Goal: Task Accomplishment & Management: Use online tool/utility

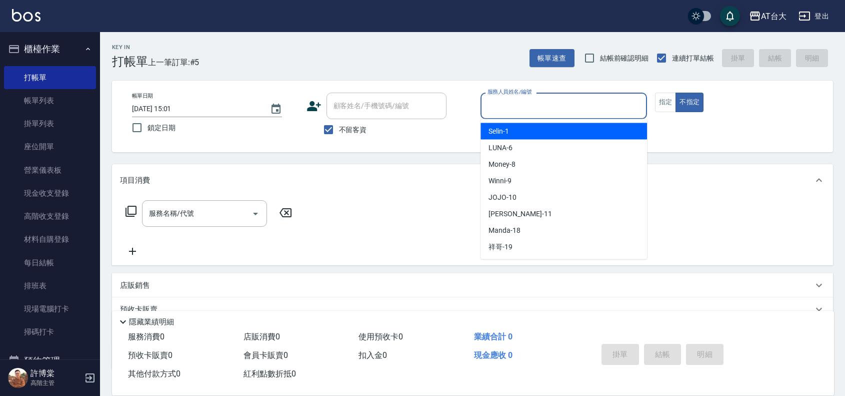
click at [576, 101] on input "服務人員姓名/編號" at bounding box center [564, 106] width 158 height 18
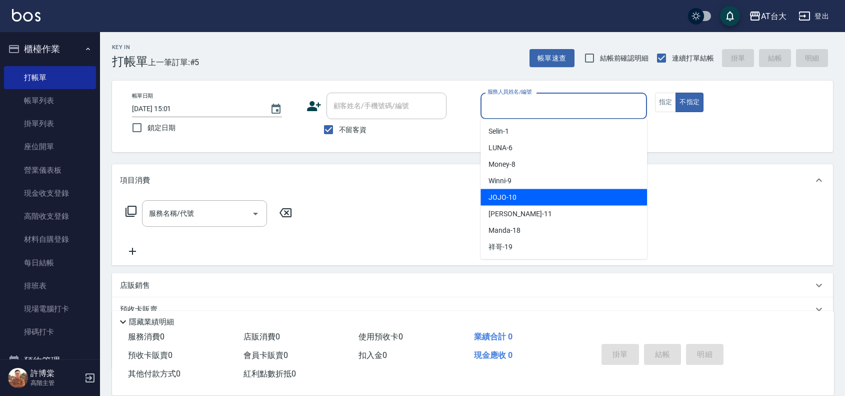
click at [543, 201] on div "JOJO -10" at bounding box center [564, 197] width 167 height 17
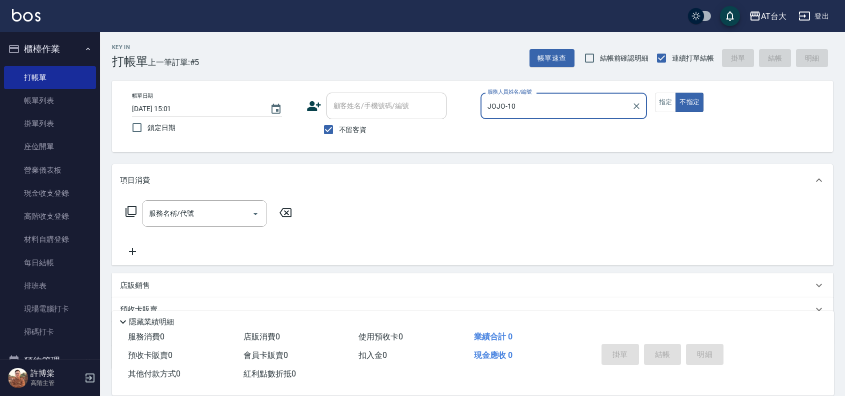
type input "JOJO-10"
click at [203, 224] on div "服務名稱/代號" at bounding box center [204, 213] width 125 height 27
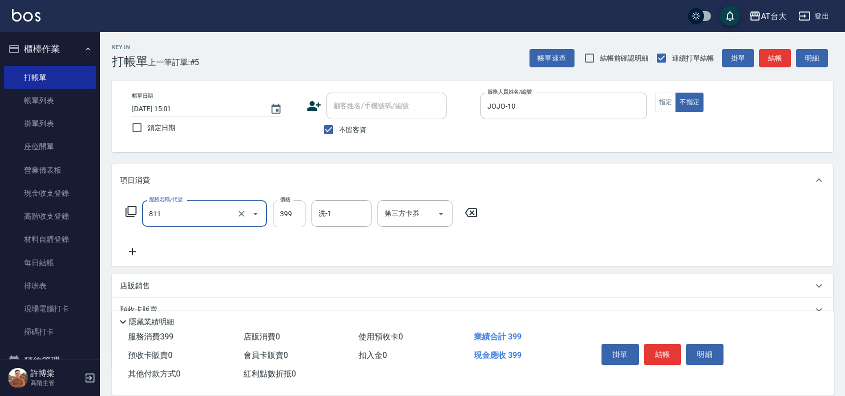
type input "洗+剪(811)"
click at [280, 214] on input "399" at bounding box center [289, 213] width 33 height 27
type input "450"
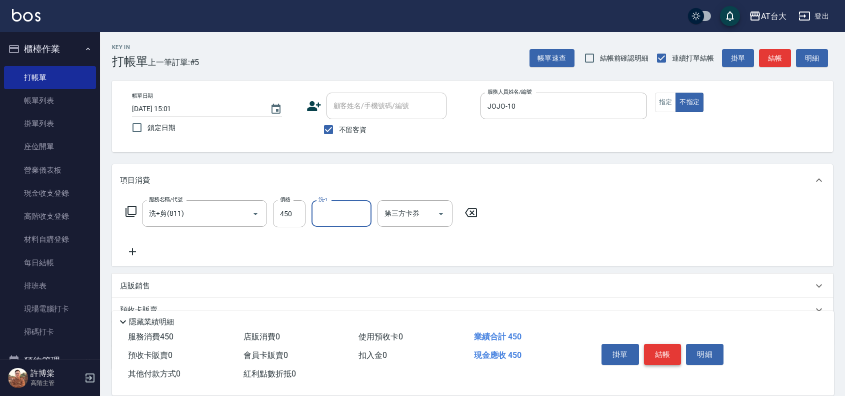
click at [649, 346] on button "結帳" at bounding box center [663, 354] width 38 height 21
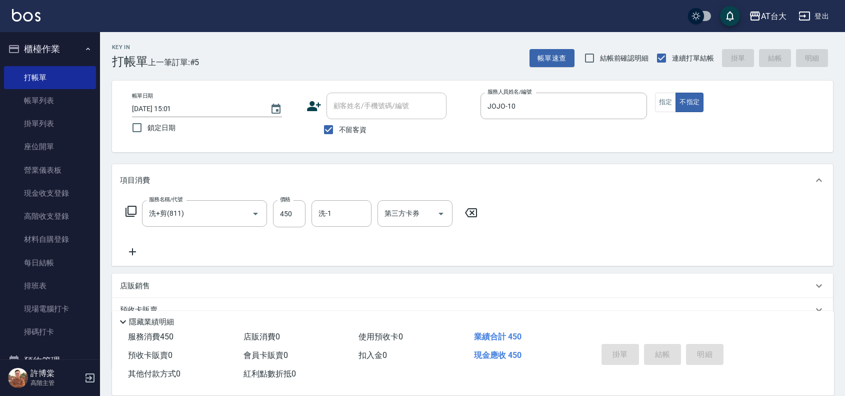
type input "[DATE] 15:39"
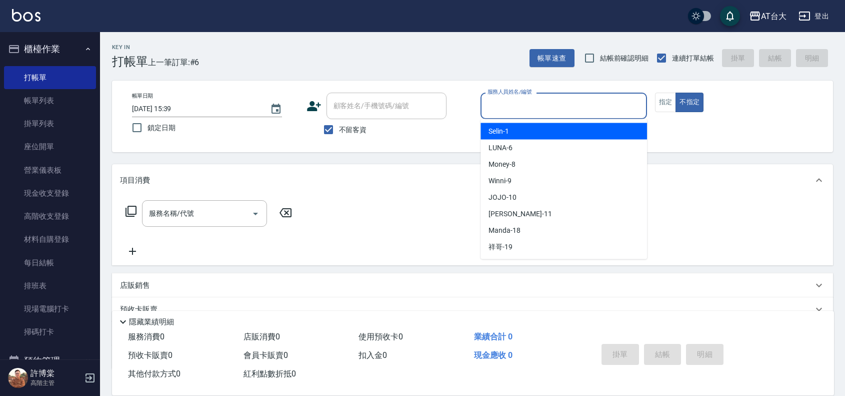
click at [590, 97] on input "服務人員姓名/編號" at bounding box center [564, 106] width 158 height 18
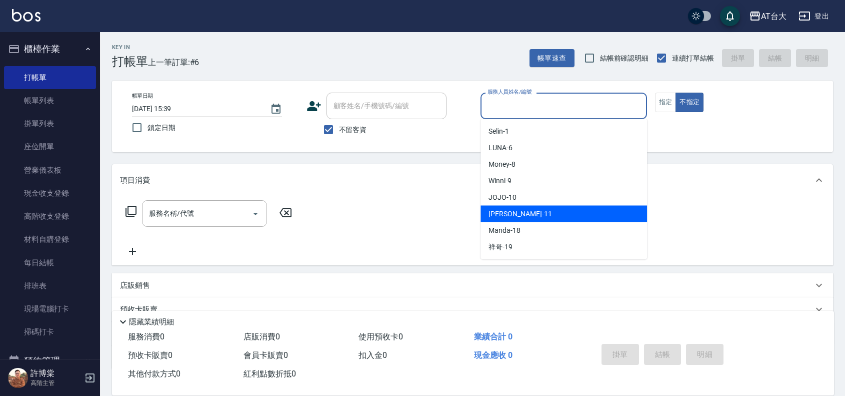
click at [569, 220] on div "[PERSON_NAME] -11" at bounding box center [564, 214] width 167 height 17
type input "[PERSON_NAME]-11"
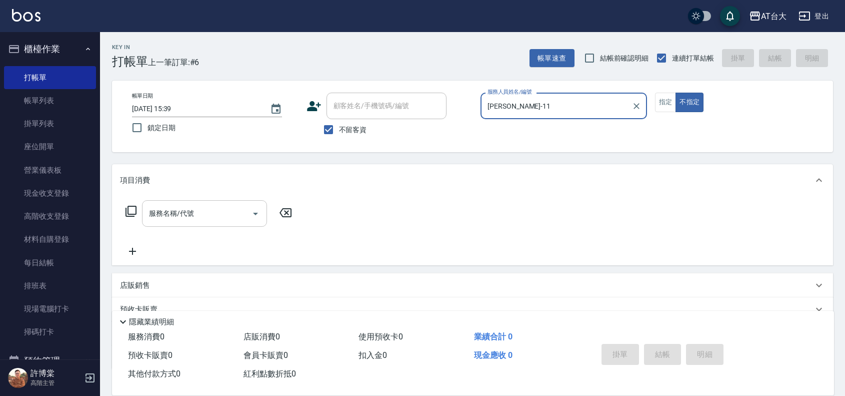
click at [192, 224] on div "服務名稱/代號" at bounding box center [204, 213] width 125 height 27
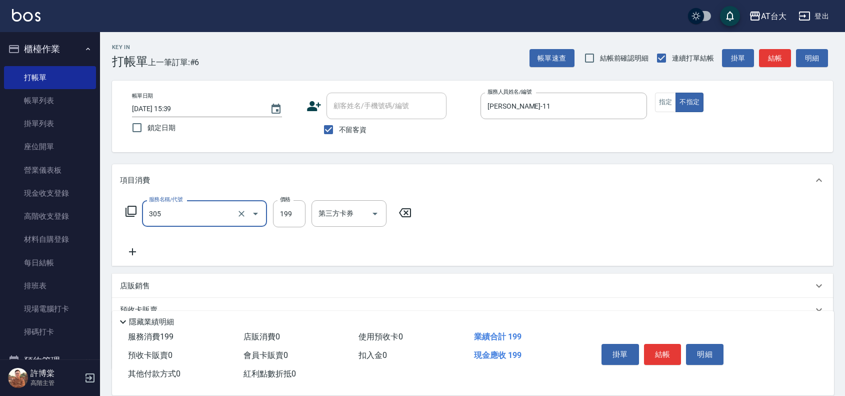
type input "剪髮(305)"
type input "250"
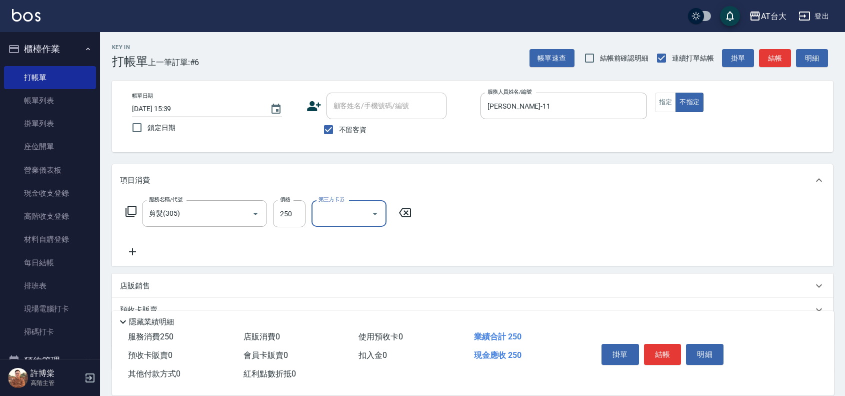
click at [663, 344] on button "結帳" at bounding box center [663, 354] width 38 height 21
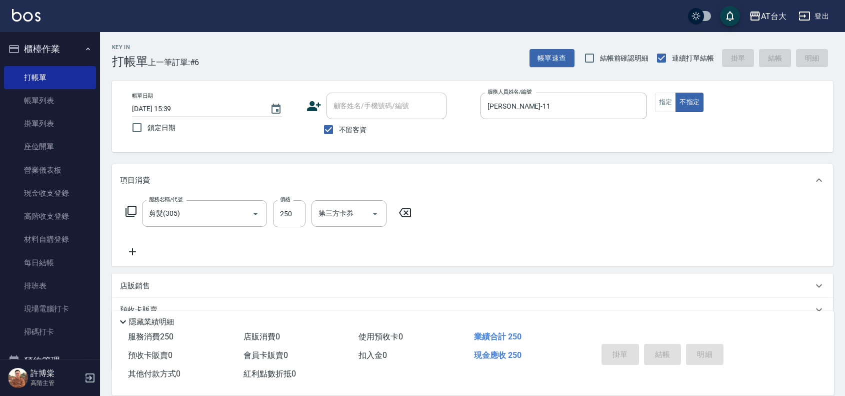
type input "[DATE] 15:51"
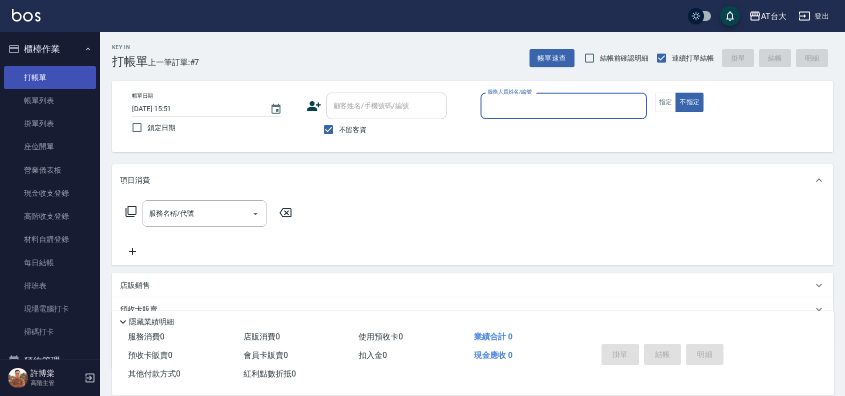
drag, startPoint x: 74, startPoint y: 94, endPoint x: 59, endPoint y: 78, distance: 21.9
click at [74, 94] on link "帳單列表" at bounding box center [50, 100] width 92 height 23
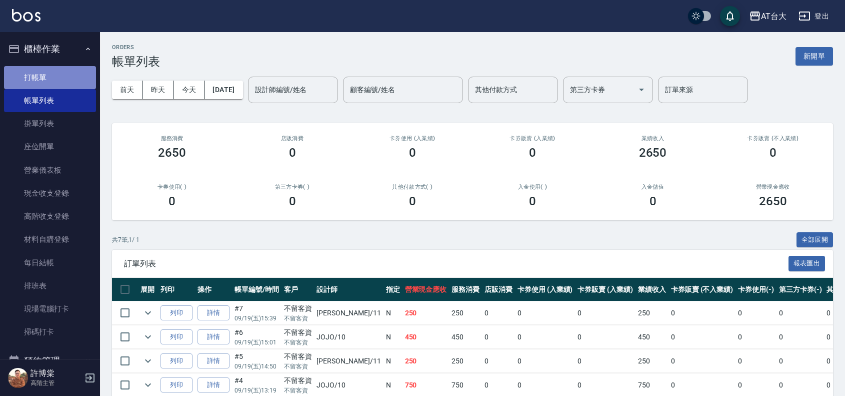
click at [58, 76] on link "打帳單" at bounding box center [50, 77] width 92 height 23
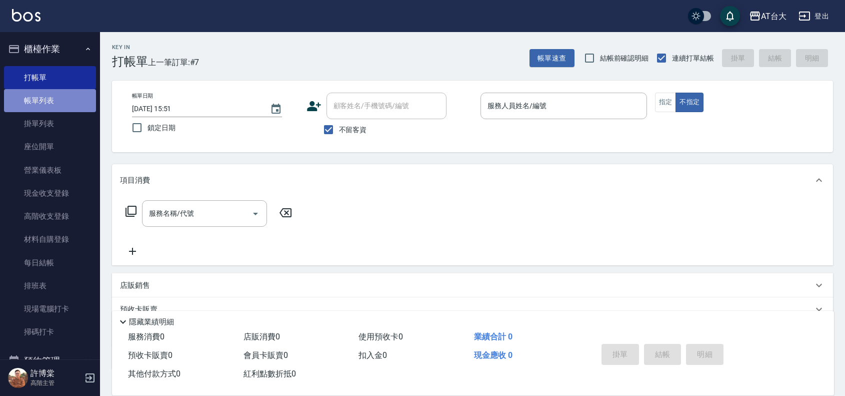
click at [56, 94] on link "帳單列表" at bounding box center [50, 100] width 92 height 23
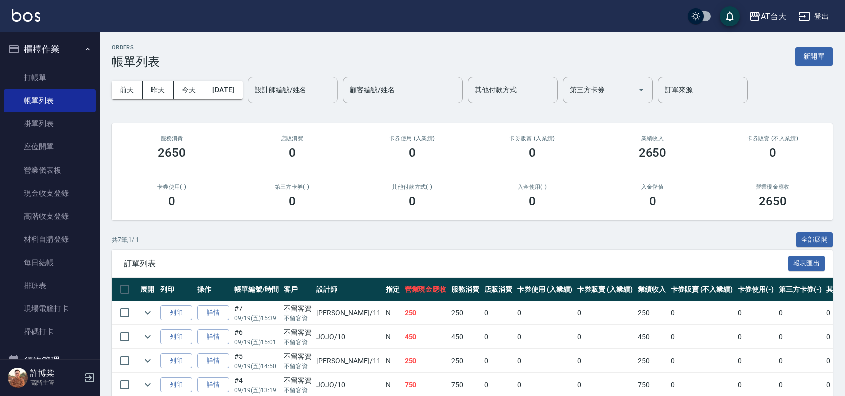
click at [329, 96] on input "設計師編號/姓名" at bounding box center [293, 90] width 81 height 18
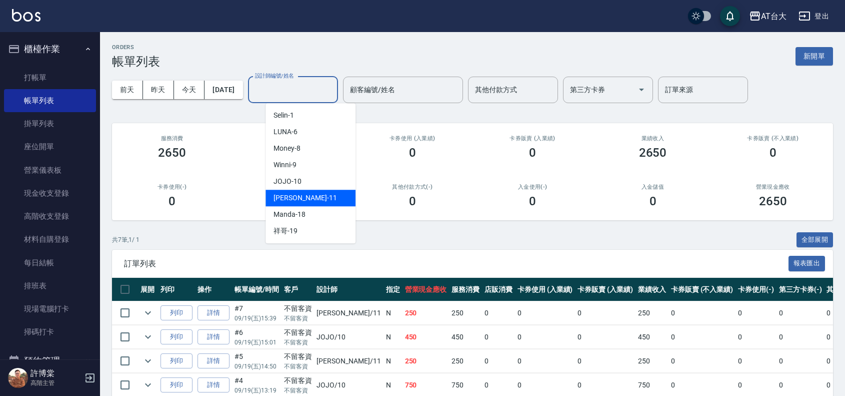
click at [318, 195] on div "[PERSON_NAME] -11" at bounding box center [311, 198] width 90 height 17
type input "[PERSON_NAME]-11"
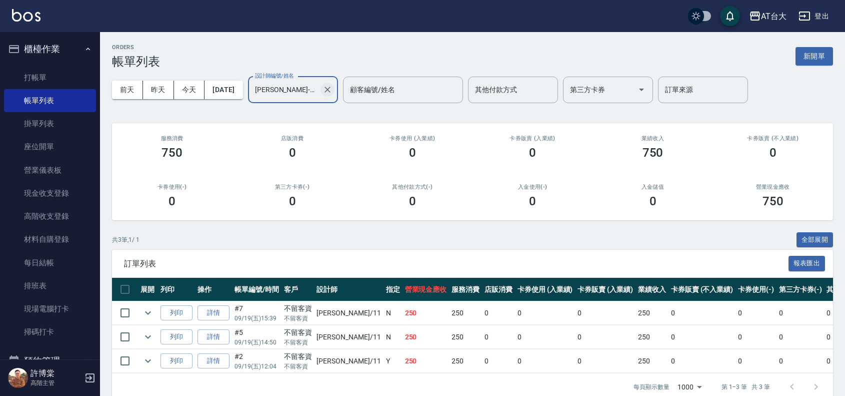
click at [333, 89] on icon "Clear" at bounding box center [328, 90] width 10 height 10
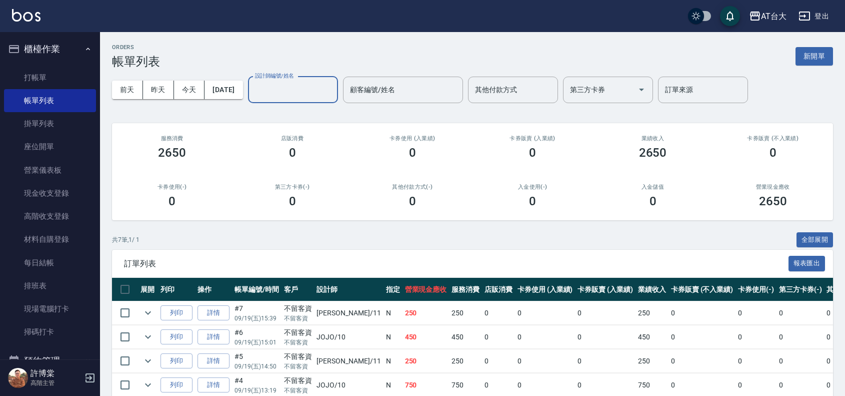
click at [295, 83] on input "設計師編號/姓名" at bounding box center [293, 90] width 81 height 18
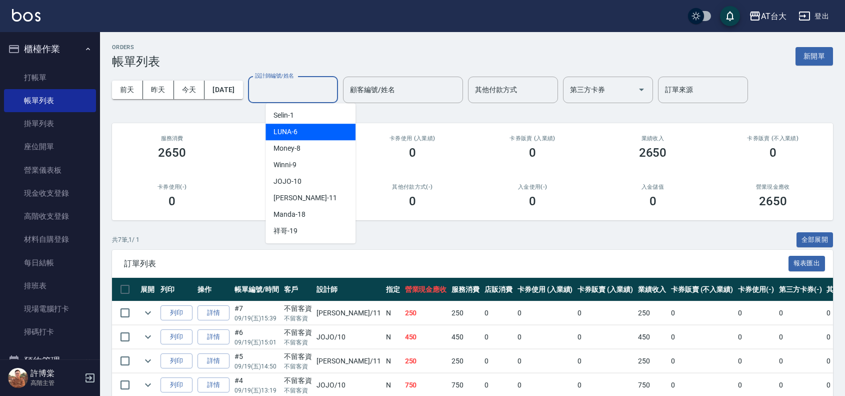
click at [306, 133] on div "LUNA -6" at bounding box center [311, 132] width 90 height 17
type input "LUNA-6"
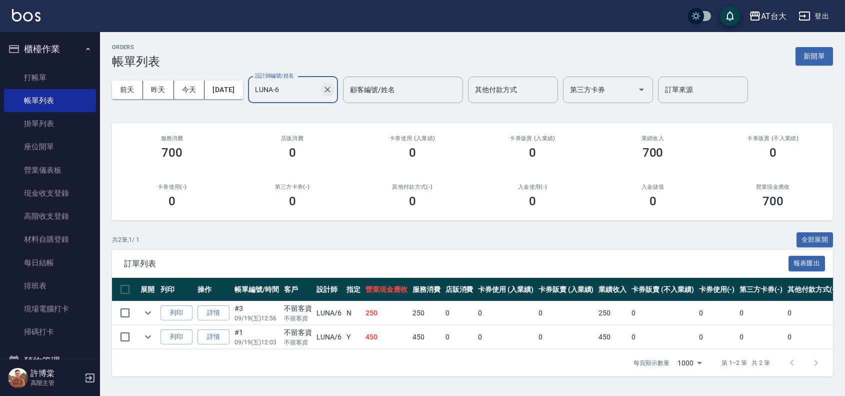
click at [333, 91] on icon "Clear" at bounding box center [328, 90] width 10 height 10
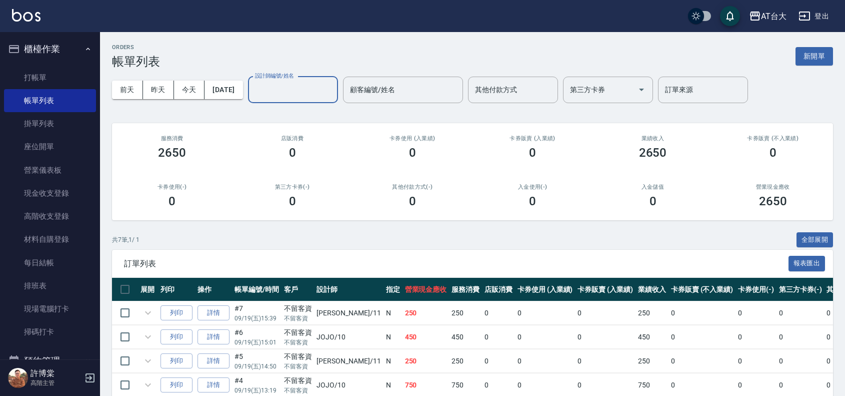
click at [324, 91] on input "設計師編號/姓名" at bounding box center [293, 90] width 81 height 18
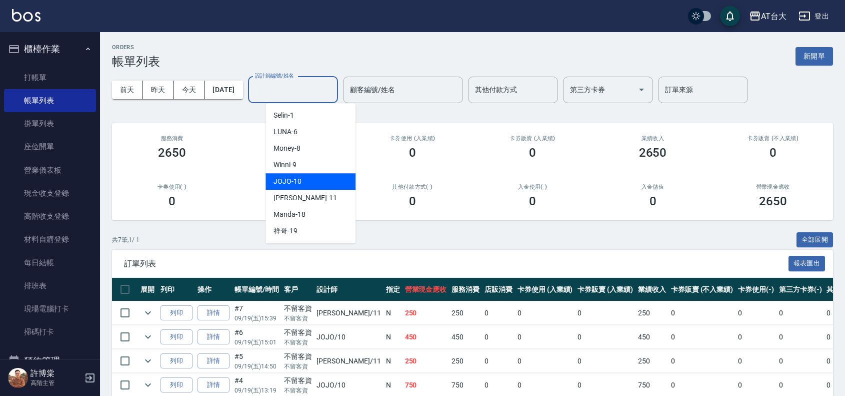
click at [313, 179] on div "JOJO -10" at bounding box center [311, 181] width 90 height 17
type input "JOJO-10"
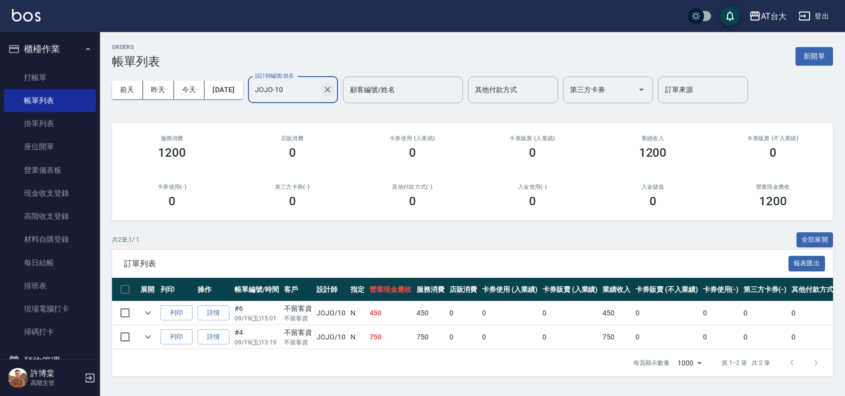
click at [333, 86] on icon "Clear" at bounding box center [328, 90] width 10 height 10
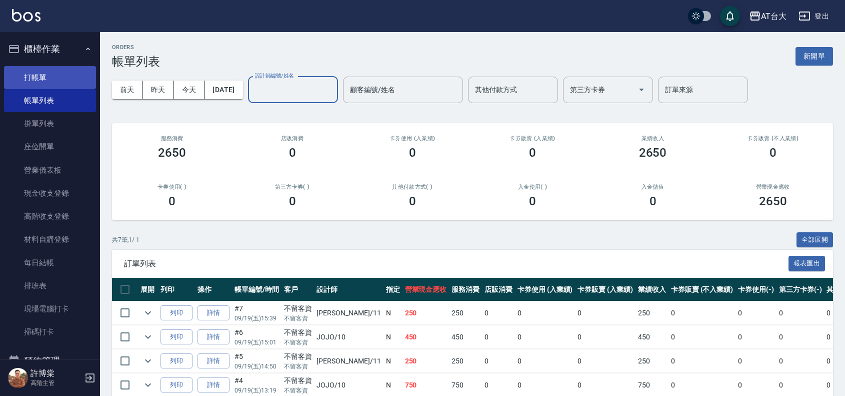
click at [81, 75] on link "打帳單" at bounding box center [50, 77] width 92 height 23
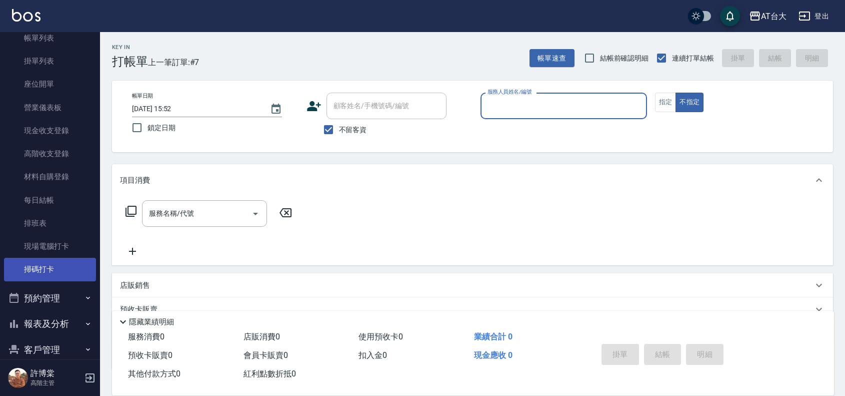
scroll to position [181, 0]
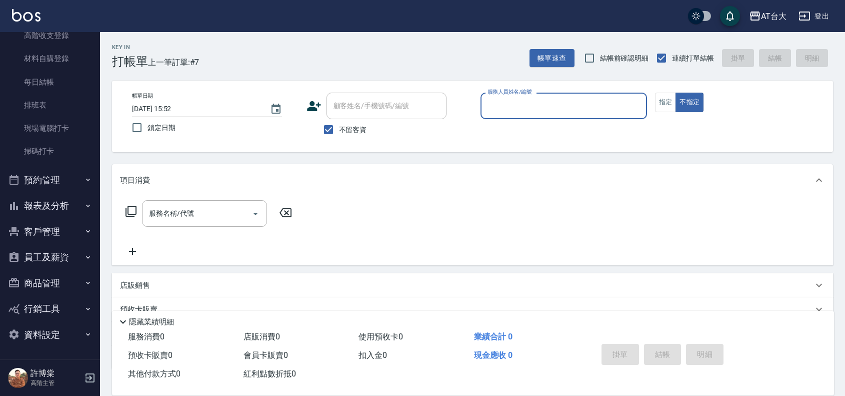
click at [76, 205] on button "報表及分析" at bounding box center [50, 206] width 92 height 26
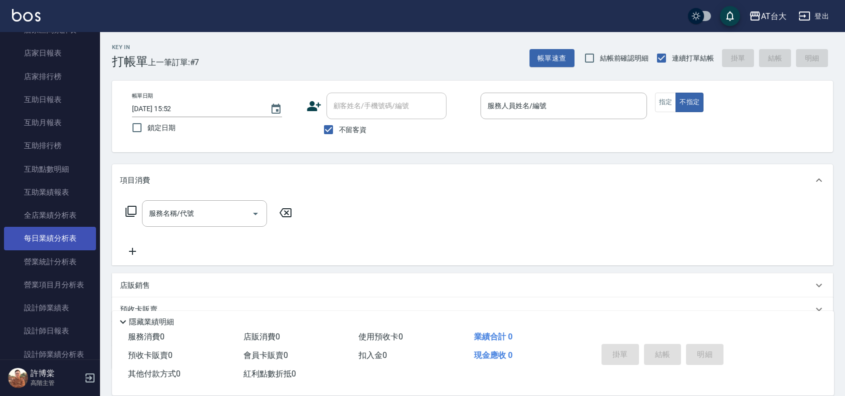
scroll to position [493, 0]
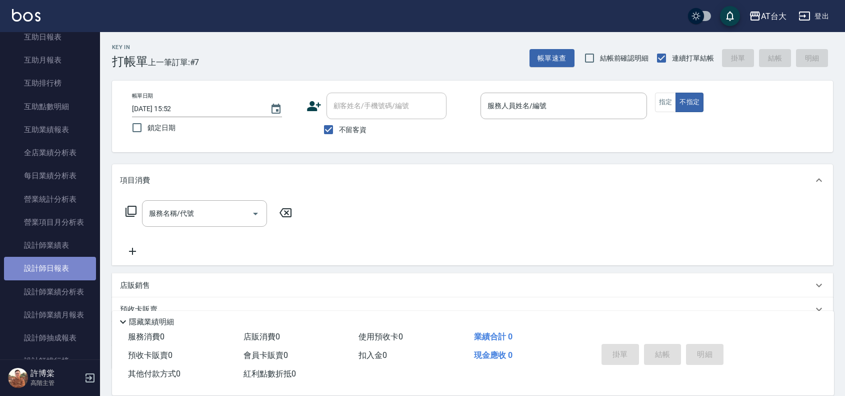
click at [72, 271] on link "設計師日報表" at bounding box center [50, 268] width 92 height 23
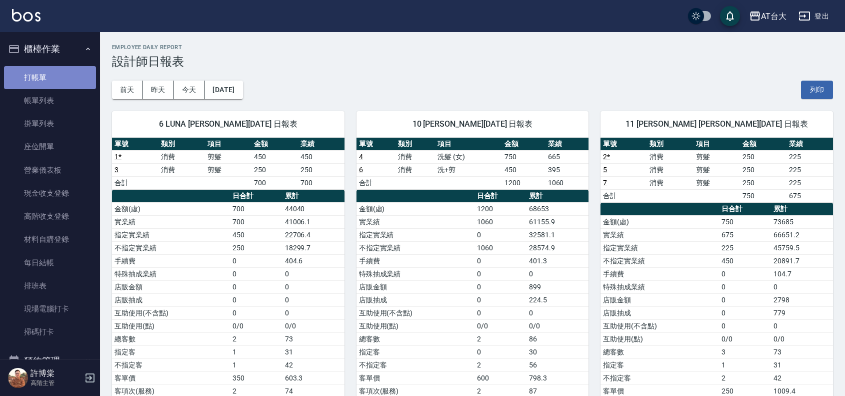
click at [65, 76] on link "打帳單" at bounding box center [50, 77] width 92 height 23
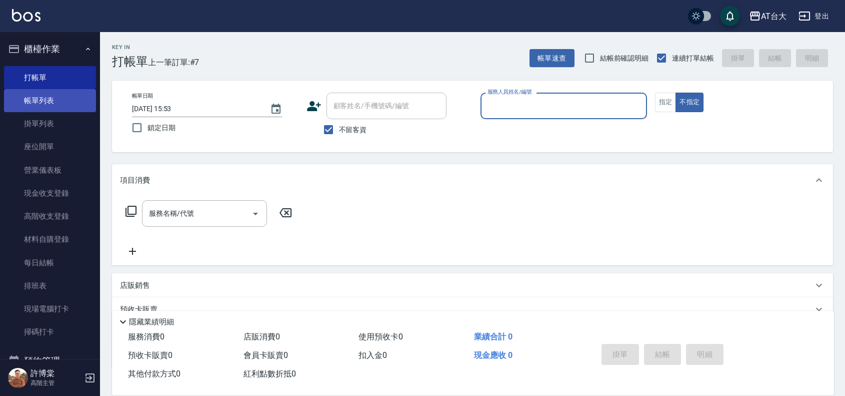
click at [34, 91] on link "帳單列表" at bounding box center [50, 100] width 92 height 23
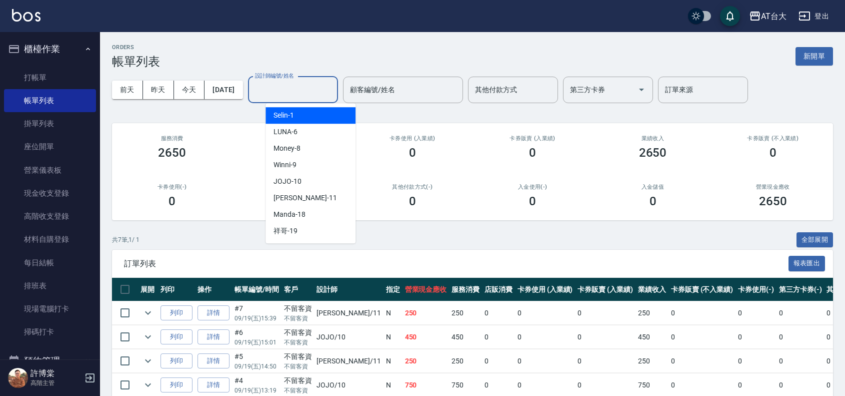
click at [281, 88] on input "設計師編號/姓名" at bounding box center [293, 90] width 81 height 18
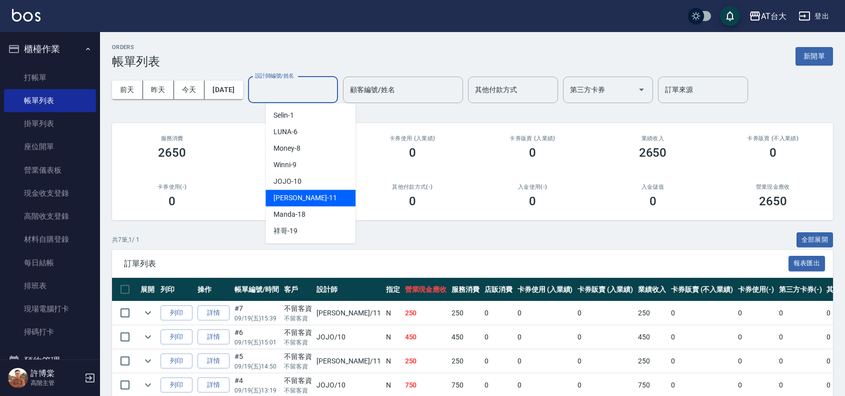
click at [340, 200] on div "[PERSON_NAME] -11" at bounding box center [311, 198] width 90 height 17
type input "[PERSON_NAME]-11"
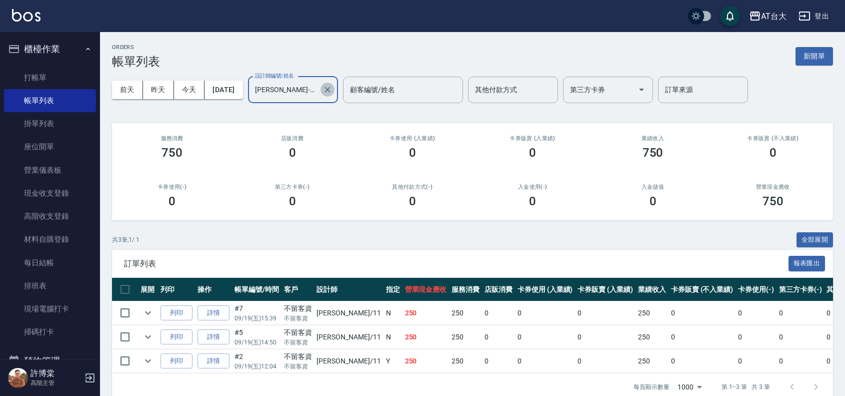
click at [331, 91] on icon "Clear" at bounding box center [328, 90] width 6 height 6
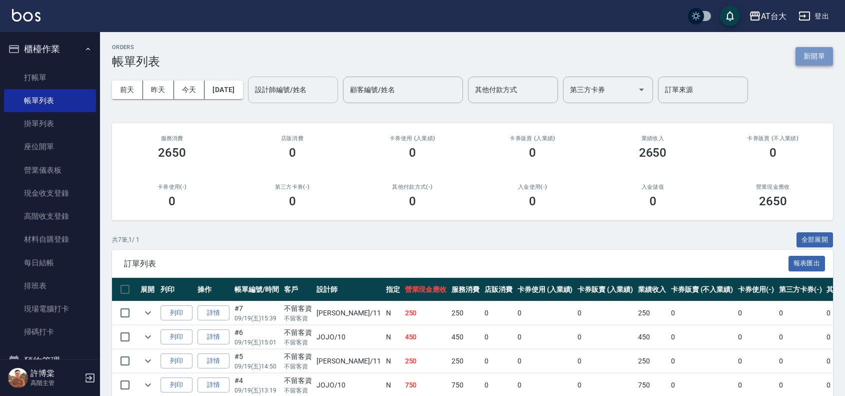
click at [806, 55] on button "新開單" at bounding box center [815, 56] width 38 height 19
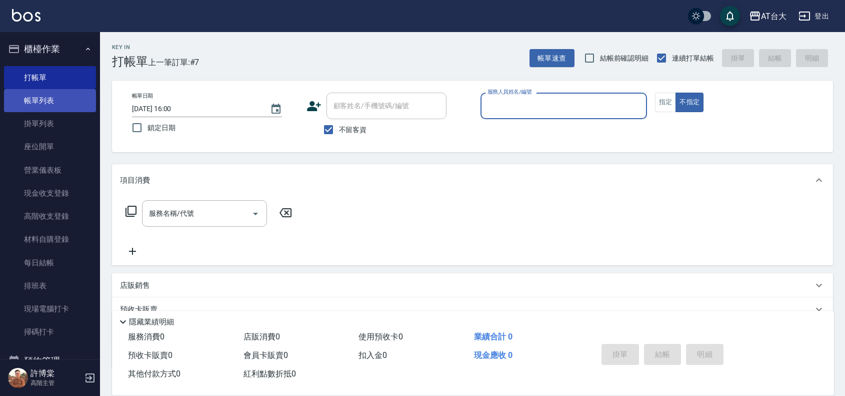
click at [61, 93] on link "帳單列表" at bounding box center [50, 100] width 92 height 23
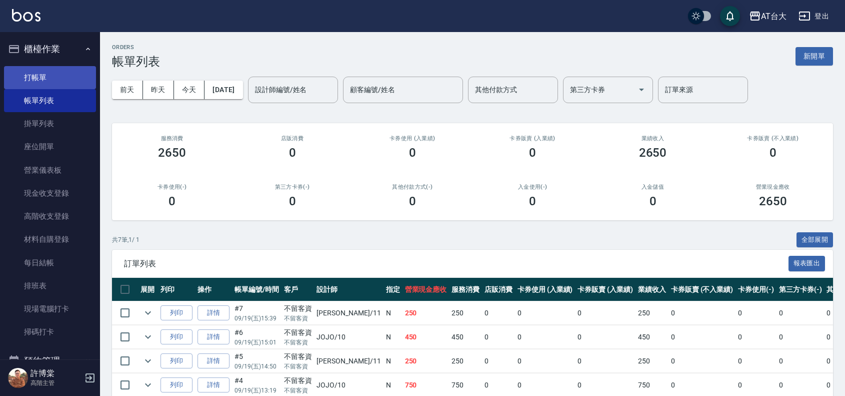
click at [46, 76] on link "打帳單" at bounding box center [50, 77] width 92 height 23
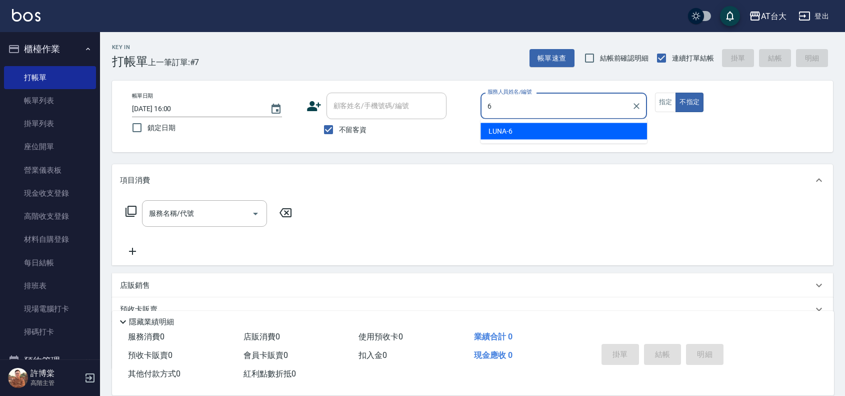
type input "LUNA-6"
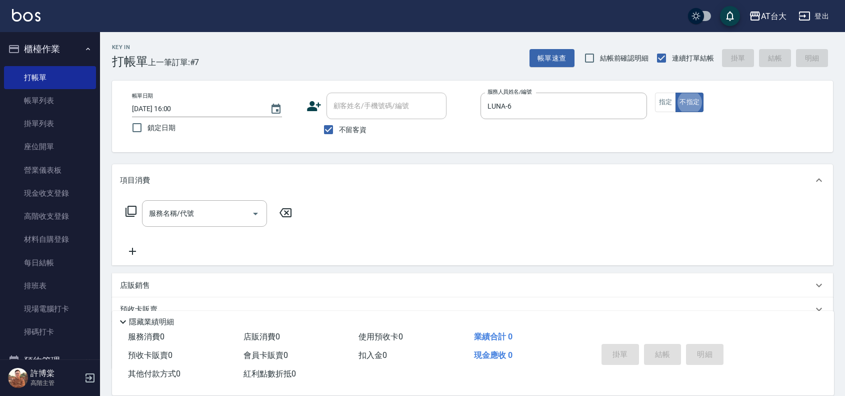
type button "false"
click at [665, 103] on button "指定" at bounding box center [666, 103] width 22 height 20
type button "true"
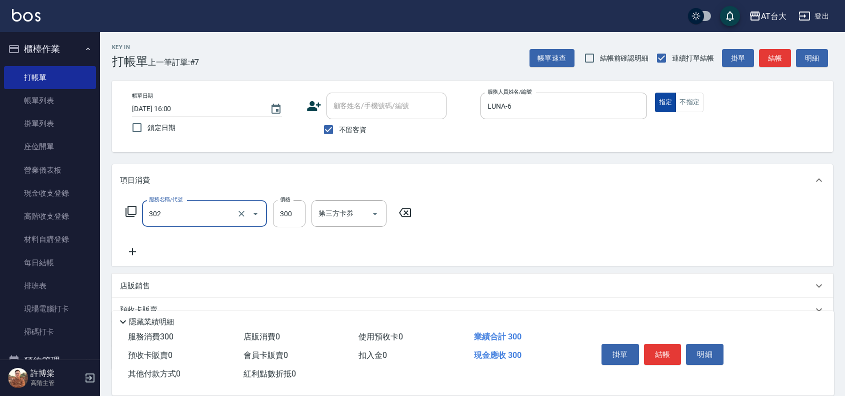
type input "剪髮(302)"
type input "450"
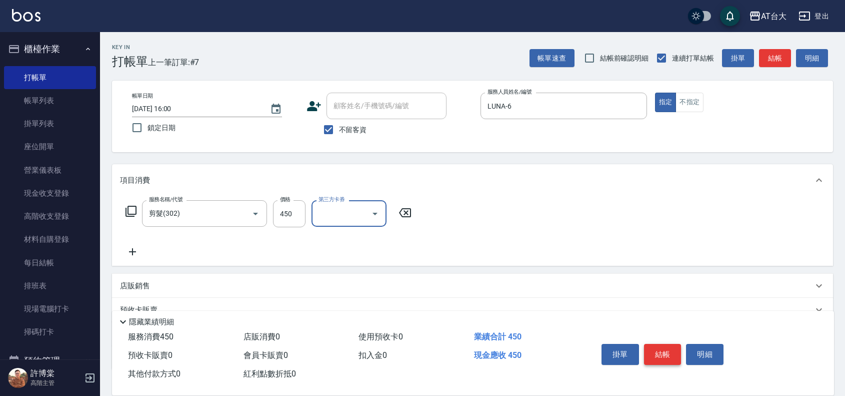
click at [658, 358] on button "結帳" at bounding box center [663, 354] width 38 height 21
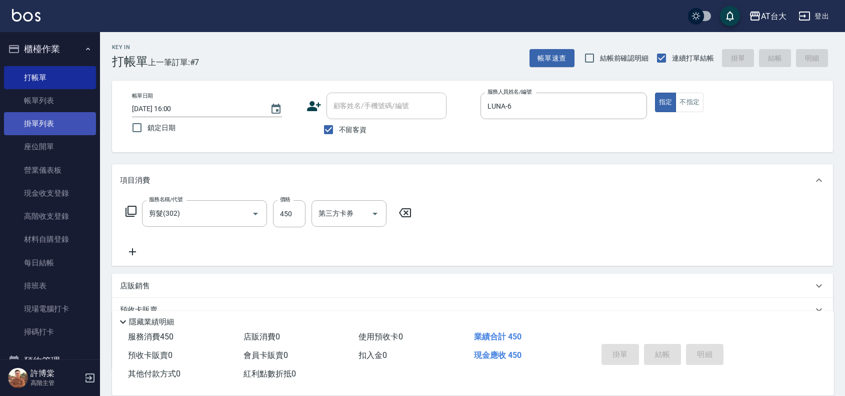
type input "[DATE] 16:21"
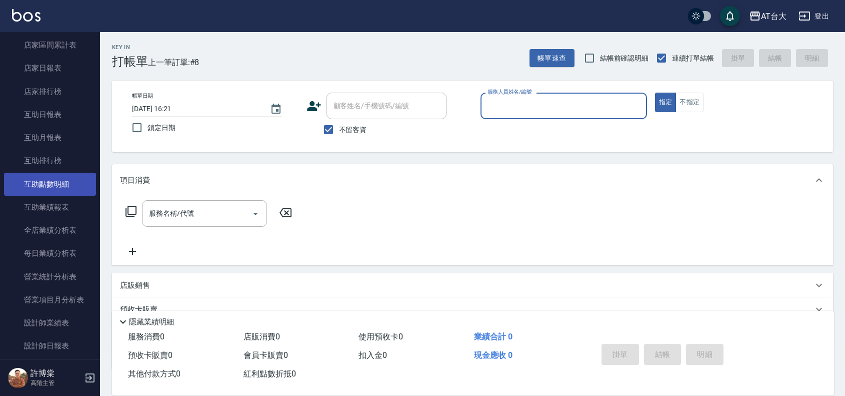
scroll to position [438, 0]
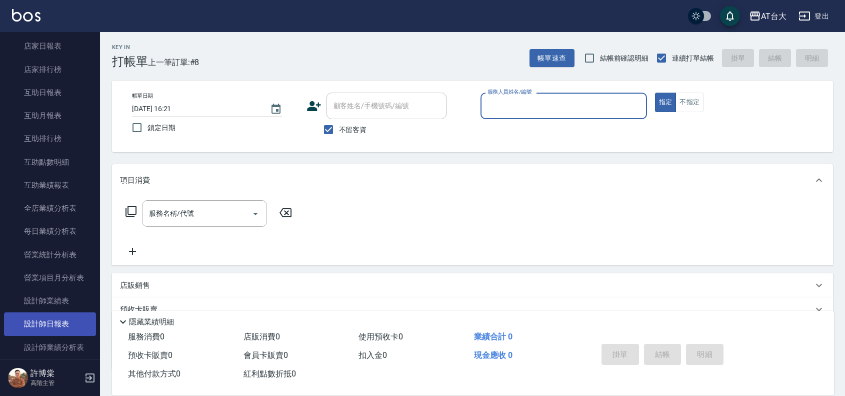
click at [36, 332] on link "設計師日報表" at bounding box center [50, 323] width 92 height 23
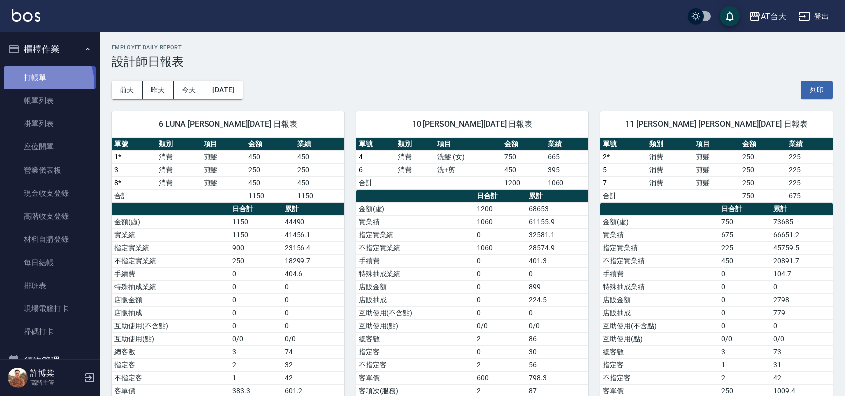
click at [42, 83] on link "打帳單" at bounding box center [50, 77] width 92 height 23
